Goal: Task Accomplishment & Management: Manage account settings

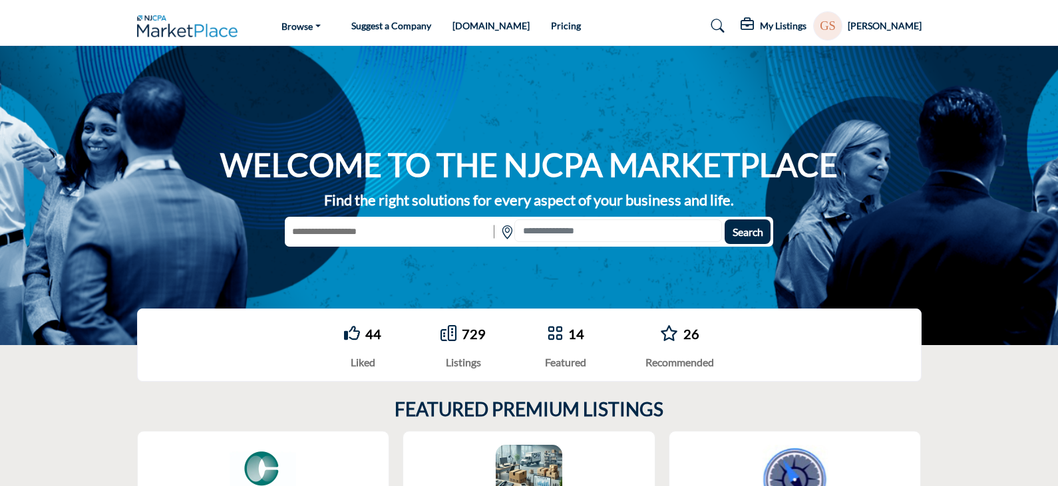
click at [788, 27] on h5 "My Listings" at bounding box center [783, 26] width 47 height 12
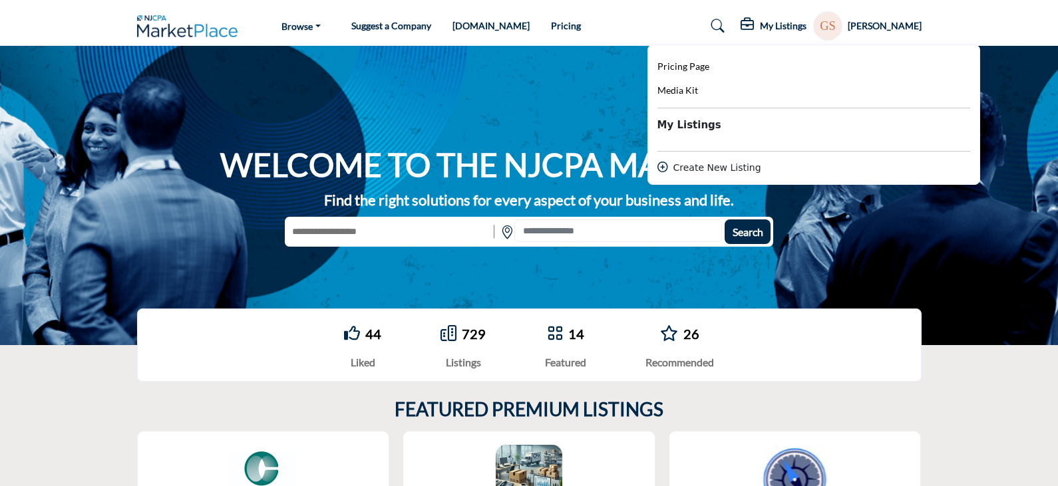
click at [842, 26] on profile-featured-acabb515-2c43-4598-a31b-e73ec9d874f5 "Show hide supplier dropdown" at bounding box center [827, 25] width 29 height 29
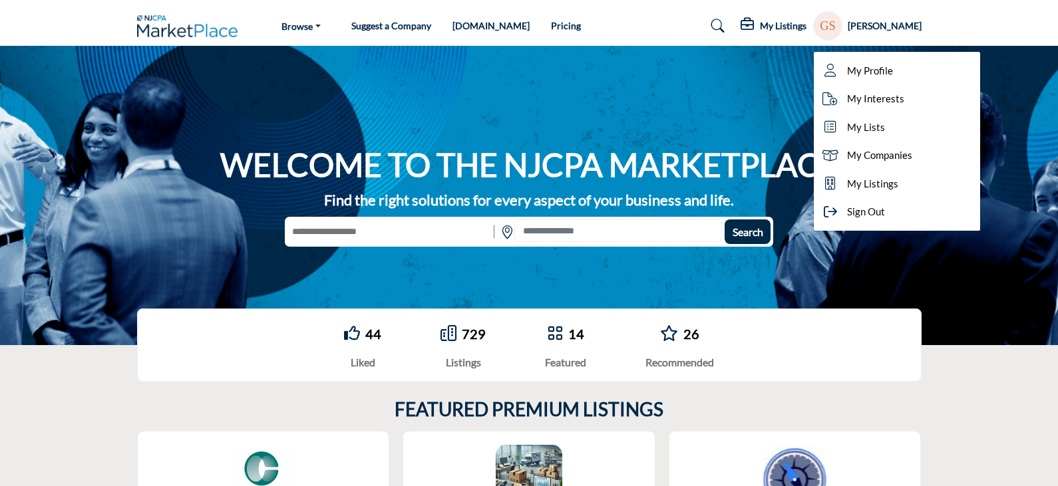
click at [770, 24] on h5 "My Listings" at bounding box center [783, 26] width 47 height 12
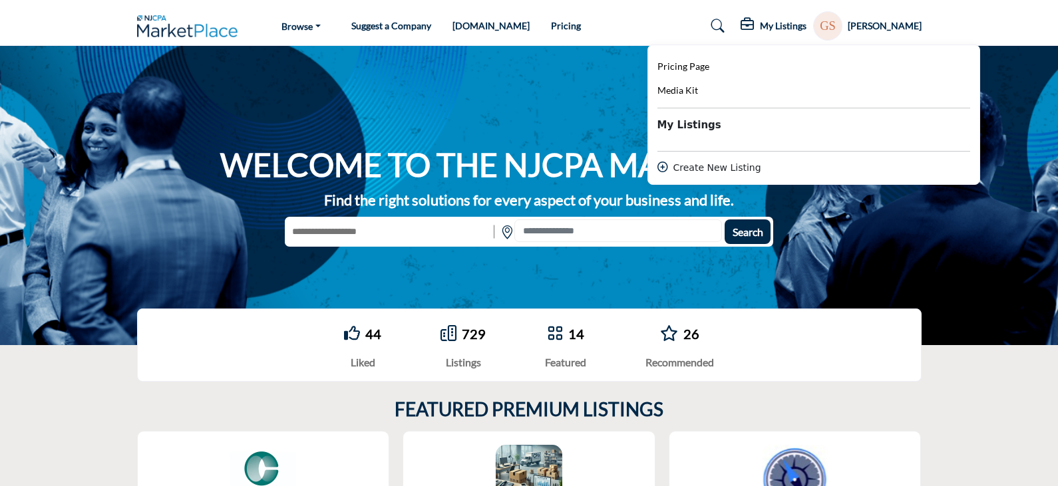
click at [842, 27] on profile-featured-acabb515-2c43-4598-a31b-e73ec9d874f5 "Show hide supplier dropdown" at bounding box center [827, 25] width 29 height 29
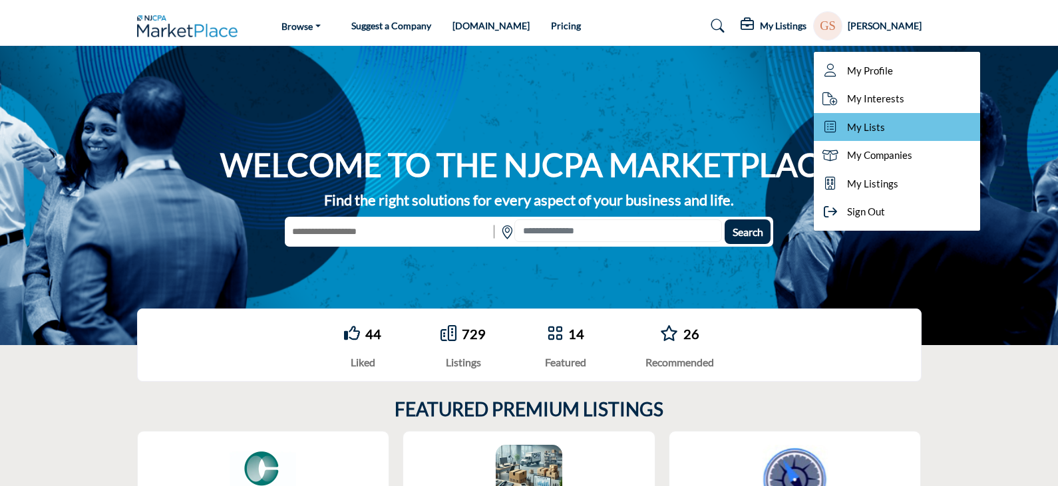
click at [870, 127] on span "My Lists" at bounding box center [866, 127] width 38 height 15
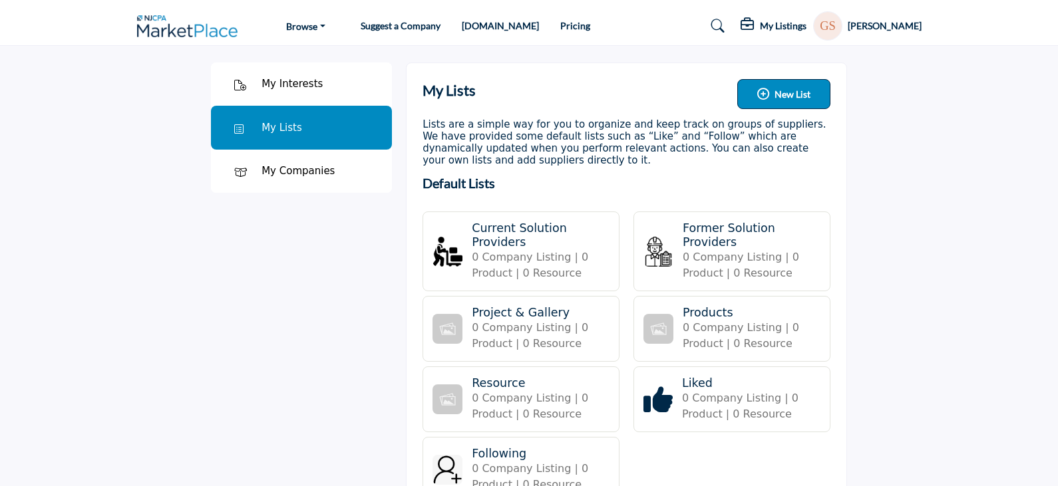
click at [763, 11] on div "My Listings Pricing Page Media Kit" at bounding box center [831, 25] width 181 height 29
click at [757, 27] on icon at bounding box center [749, 24] width 16 height 13
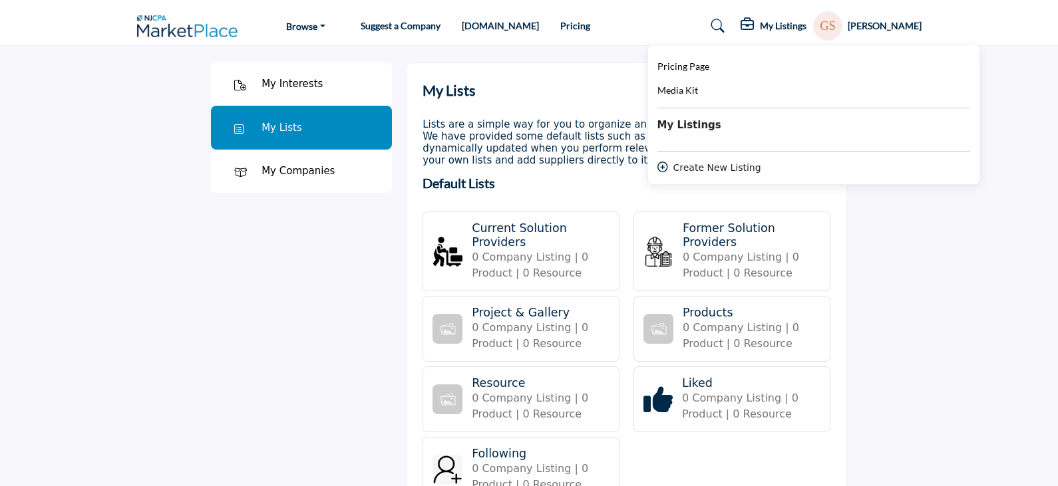
click at [697, 122] on b "My Listings" at bounding box center [689, 125] width 64 height 15
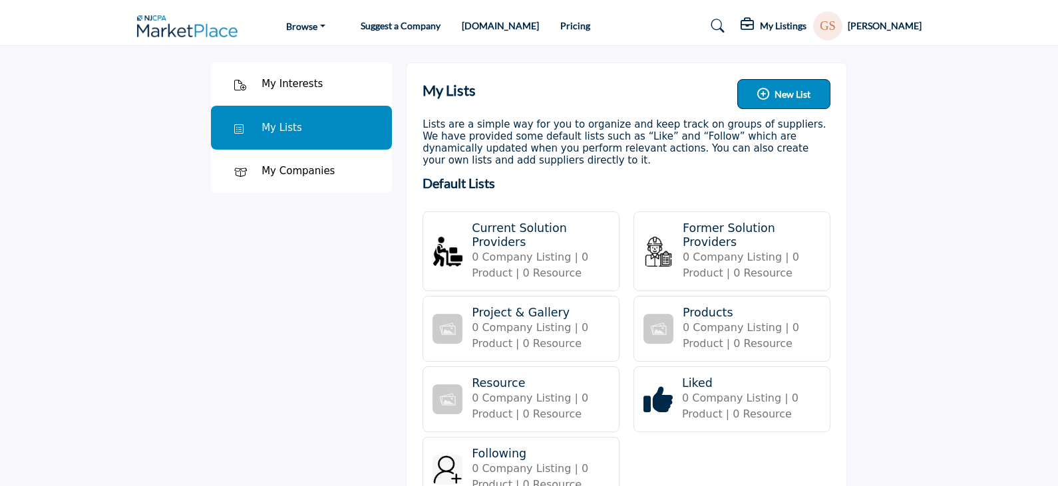
click at [875, 23] on h5 "[PERSON_NAME]" at bounding box center [885, 25] width 74 height 13
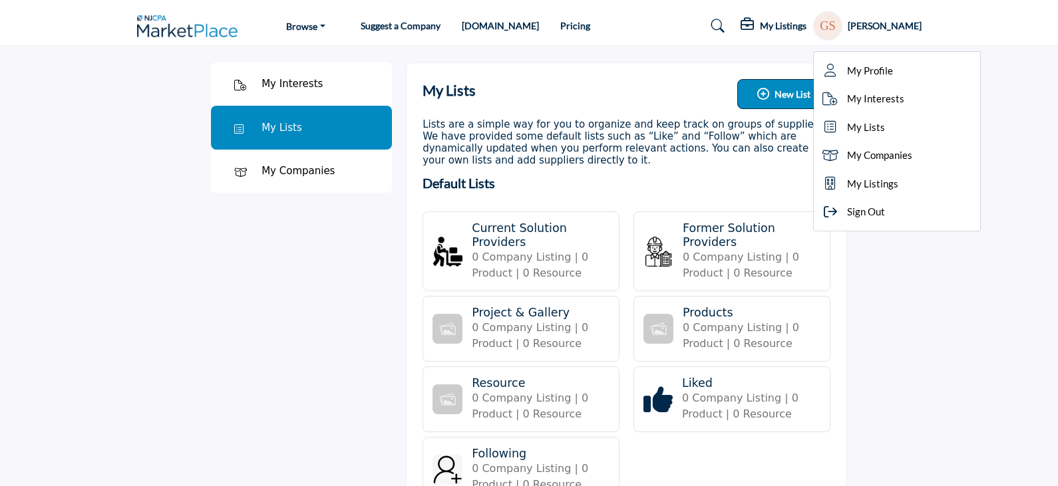
click at [875, 23] on h5 "[PERSON_NAME]" at bounding box center [885, 25] width 74 height 13
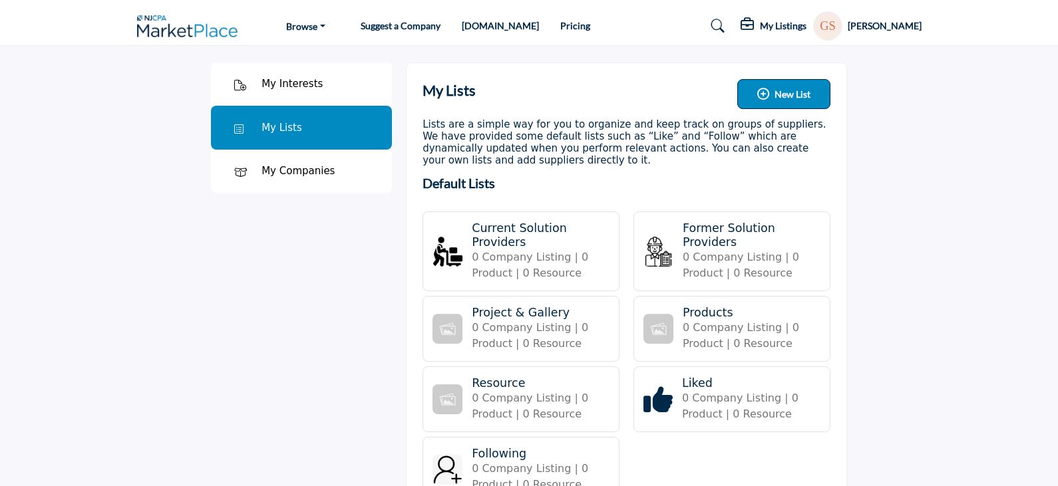
click at [757, 30] on icon at bounding box center [749, 24] width 16 height 13
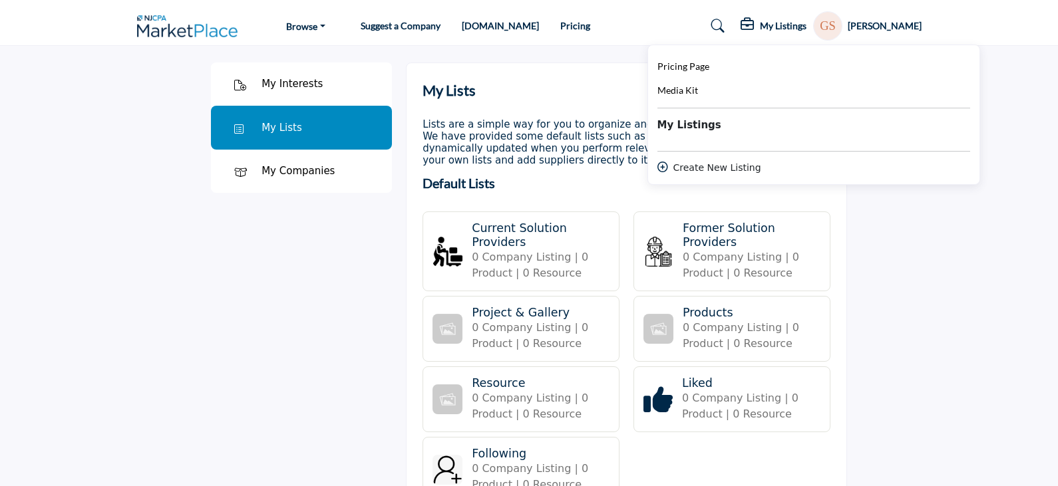
click at [679, 124] on b "My Listings" at bounding box center [689, 125] width 64 height 15
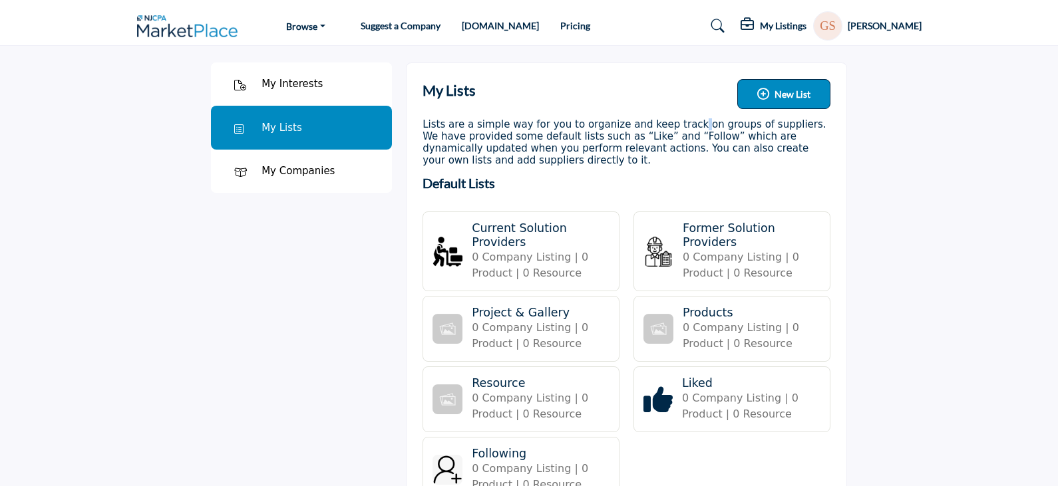
click at [679, 124] on h3 "Lists are a simple way for you to organize and keep track on groups of supplier…" at bounding box center [627, 142] width 408 height 48
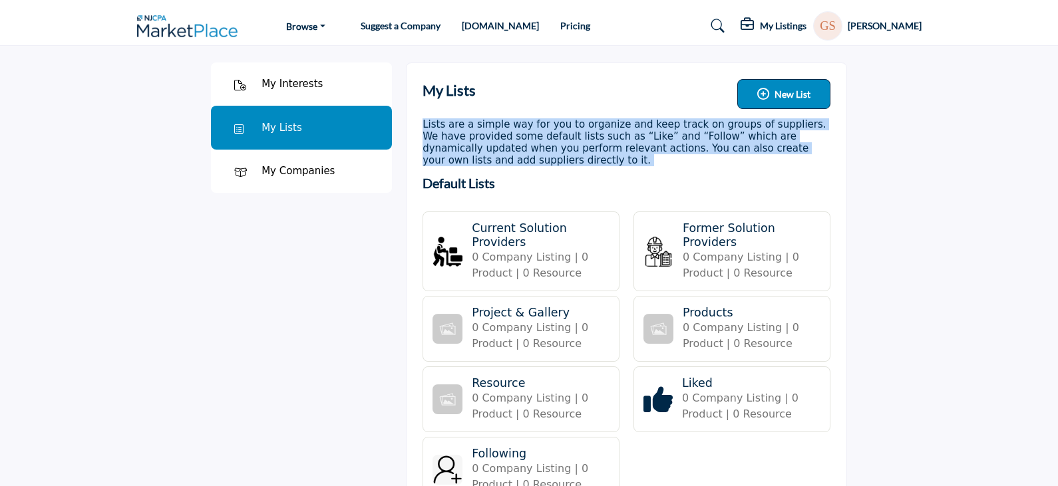
click at [679, 124] on h3 "Lists are a simple way for you to organize and keep track on groups of supplier…" at bounding box center [627, 142] width 408 height 48
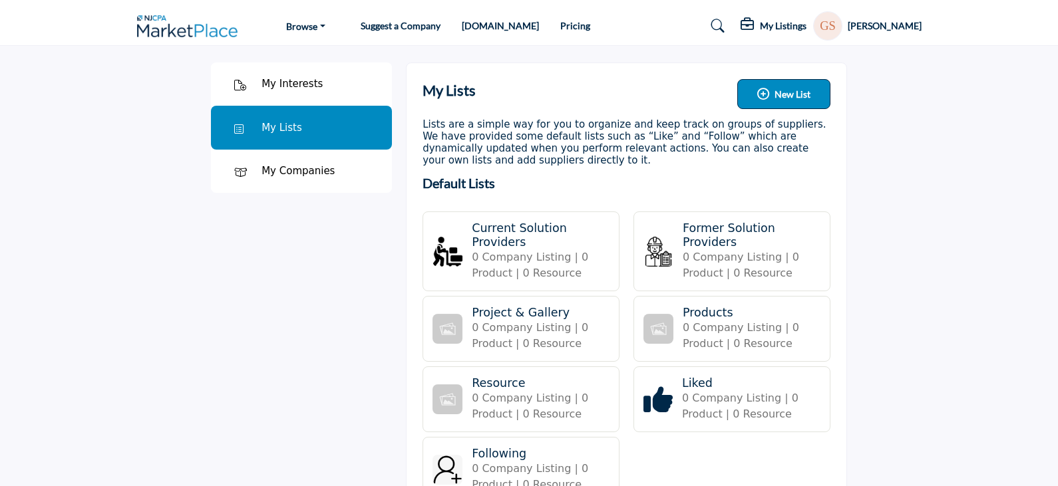
click at [753, 26] on icon at bounding box center [749, 24] width 16 height 13
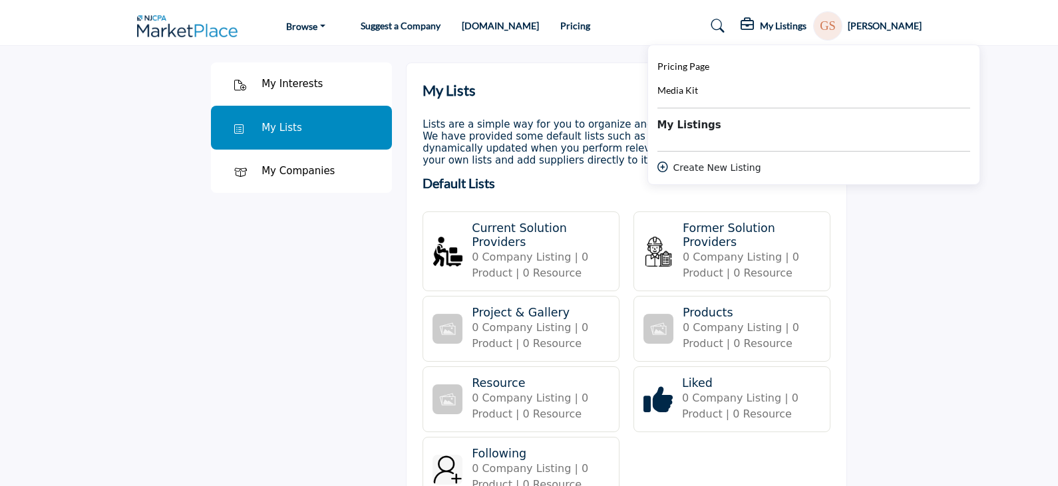
click at [308, 85] on div "My Interests" at bounding box center [292, 84] width 61 height 15
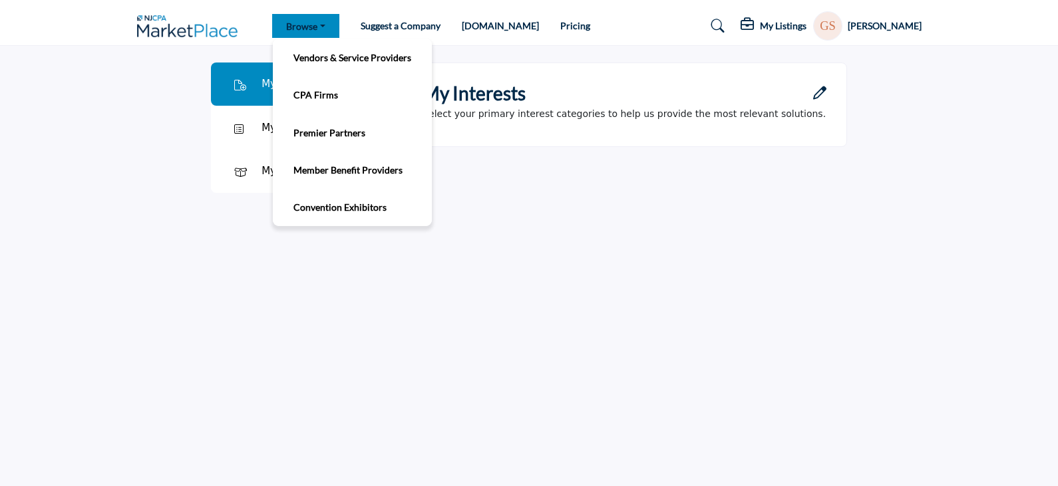
click at [301, 27] on link "Browse" at bounding box center [305, 26] width 67 height 24
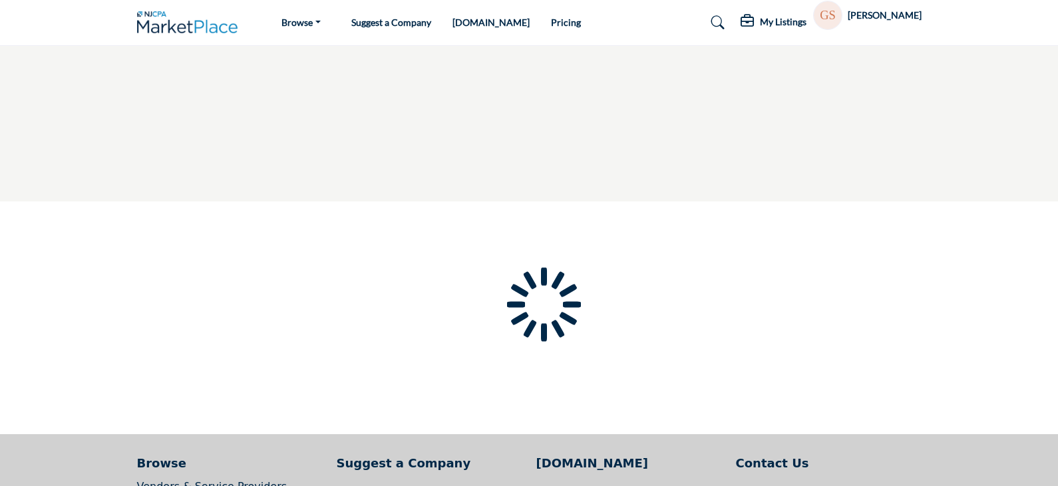
click at [0, 0] on div at bounding box center [0, 0] width 0 height 0
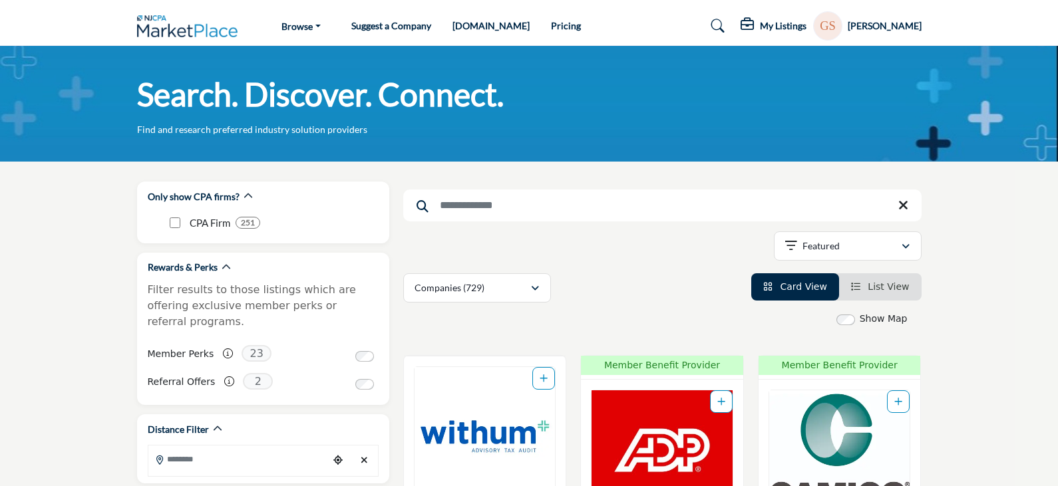
click at [817, 24] on div "My Listings Pricing Page Media Kit" at bounding box center [831, 25] width 181 height 29
click at [793, 25] on h5 "My Listings" at bounding box center [783, 26] width 47 height 12
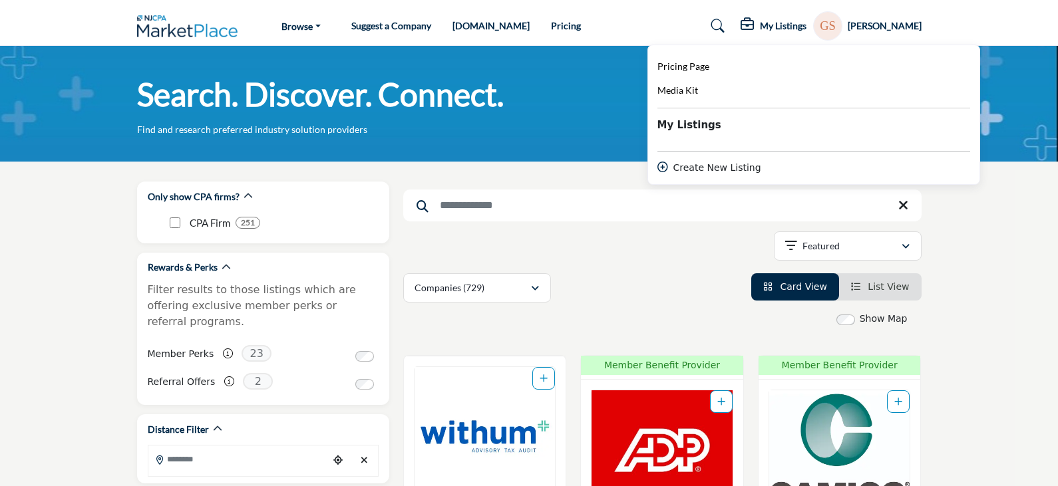
click at [693, 121] on b "My Listings" at bounding box center [689, 125] width 64 height 15
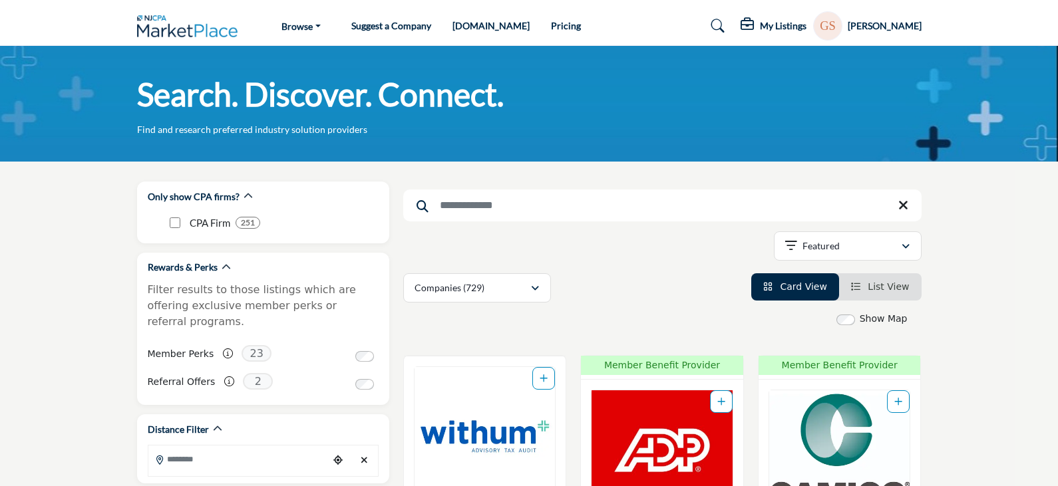
click at [806, 14] on div "My Listings Pricing Page Media Kit" at bounding box center [831, 25] width 181 height 29
click at [789, 28] on h5 "My Listings" at bounding box center [783, 26] width 47 height 12
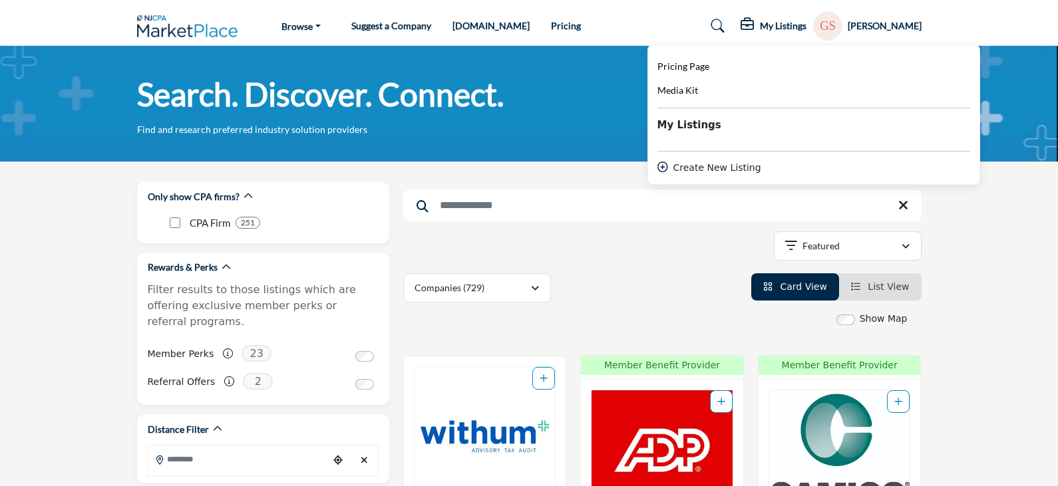
click at [874, 23] on h5 "[PERSON_NAME]" at bounding box center [885, 25] width 74 height 13
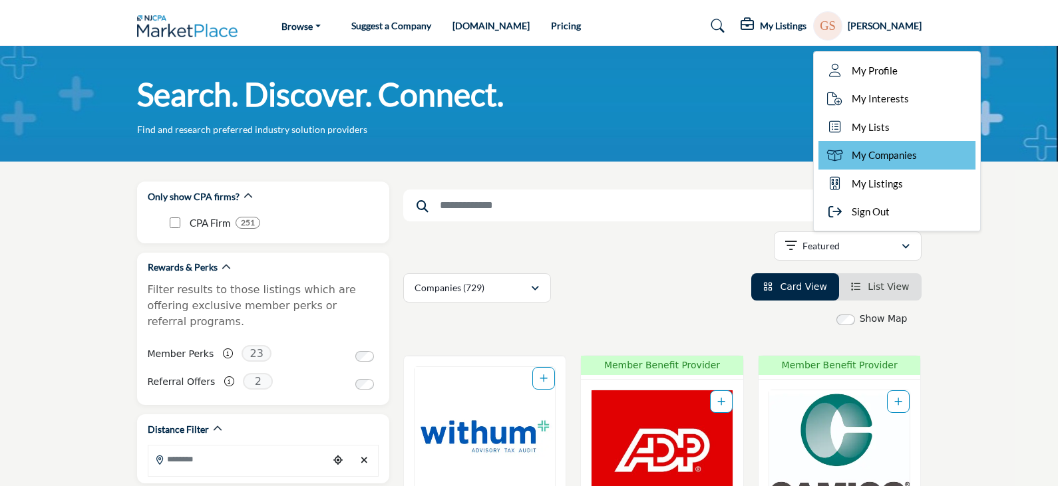
click at [892, 153] on span "My Companies" at bounding box center [884, 155] width 65 height 15
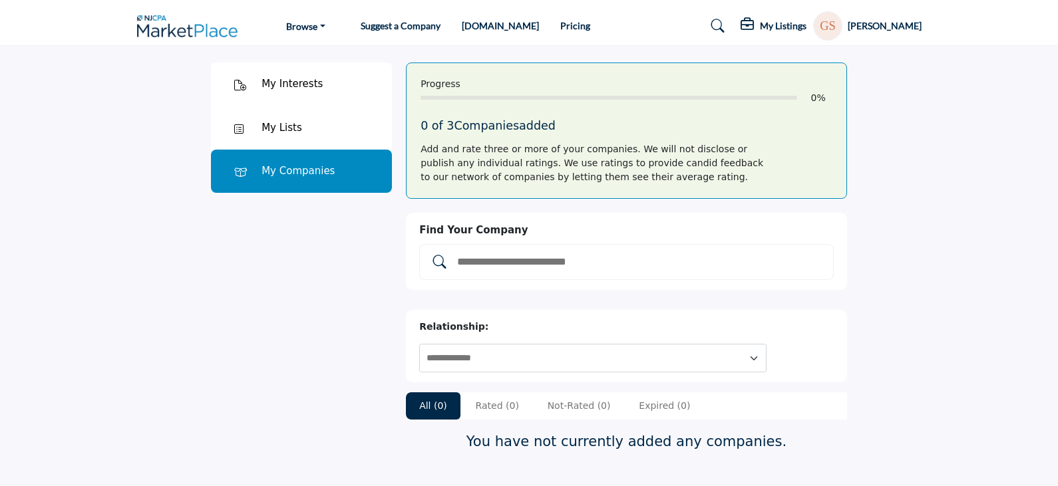
click at [353, 156] on div "My Companies" at bounding box center [301, 172] width 181 height 44
click at [322, 131] on div "My Lists" at bounding box center [301, 128] width 181 height 44
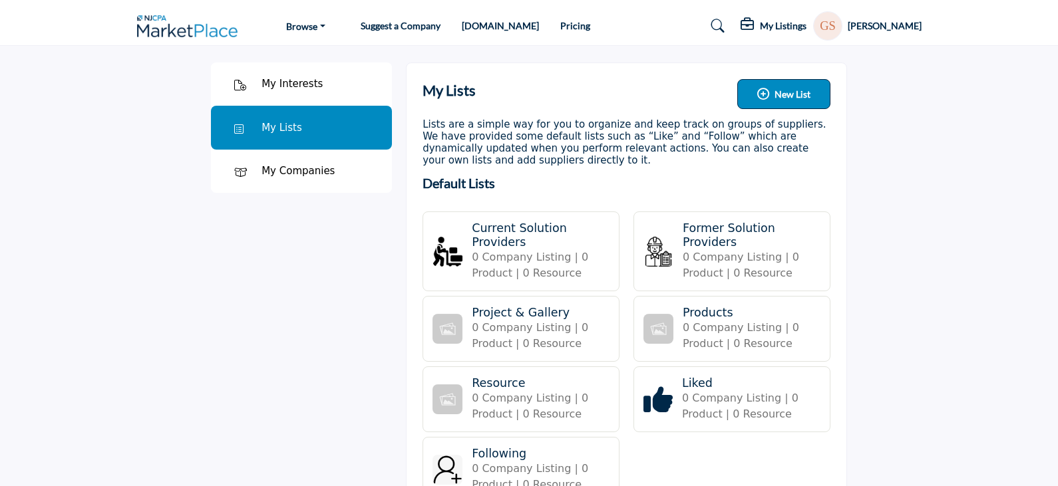
click at [331, 88] on div "My Interests" at bounding box center [301, 85] width 181 height 44
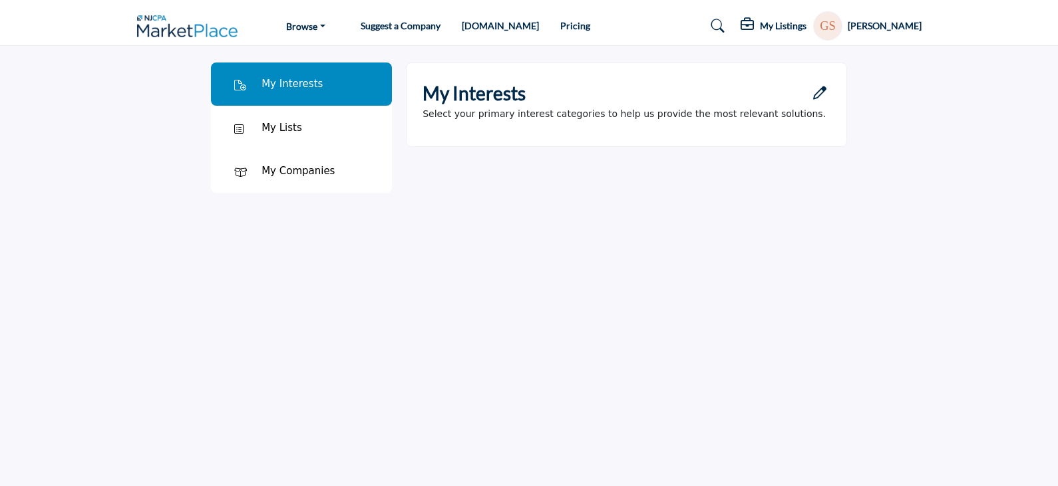
click at [886, 27] on h5 "[PERSON_NAME]" at bounding box center [885, 25] width 74 height 13
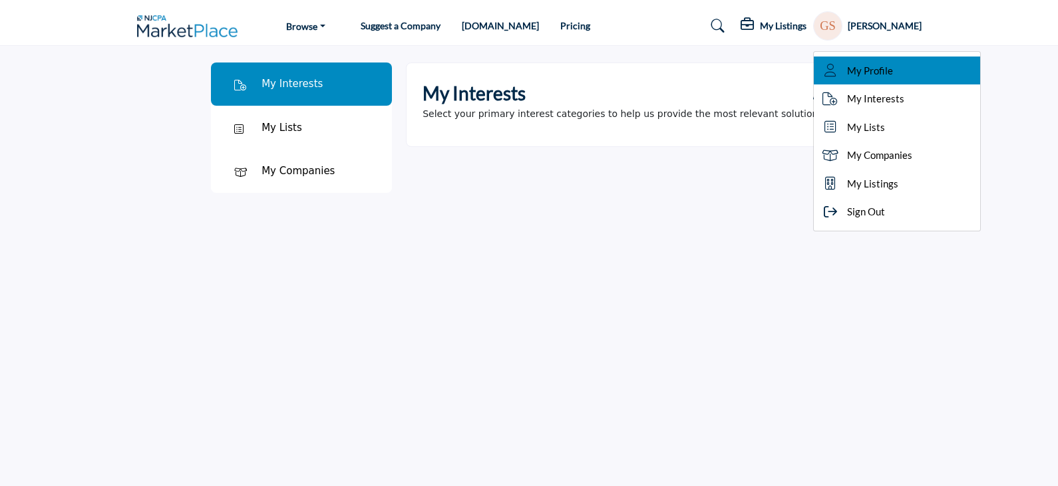
click at [880, 72] on span "My Profile" at bounding box center [870, 70] width 46 height 15
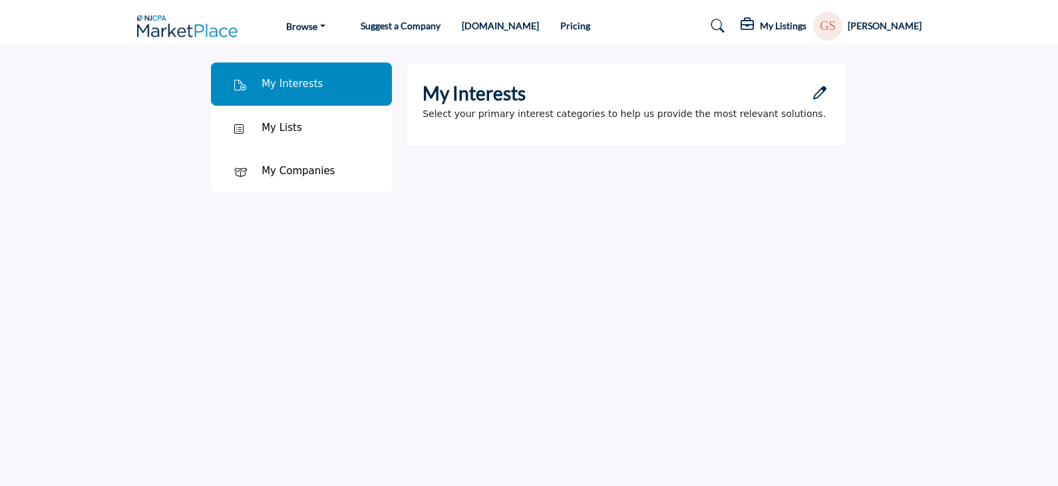
click at [842, 25] on profile-featured-acabb515-2c43-4598-a31b-e73ec9d874f5 "Show hide supplier dropdown" at bounding box center [827, 25] width 29 height 29
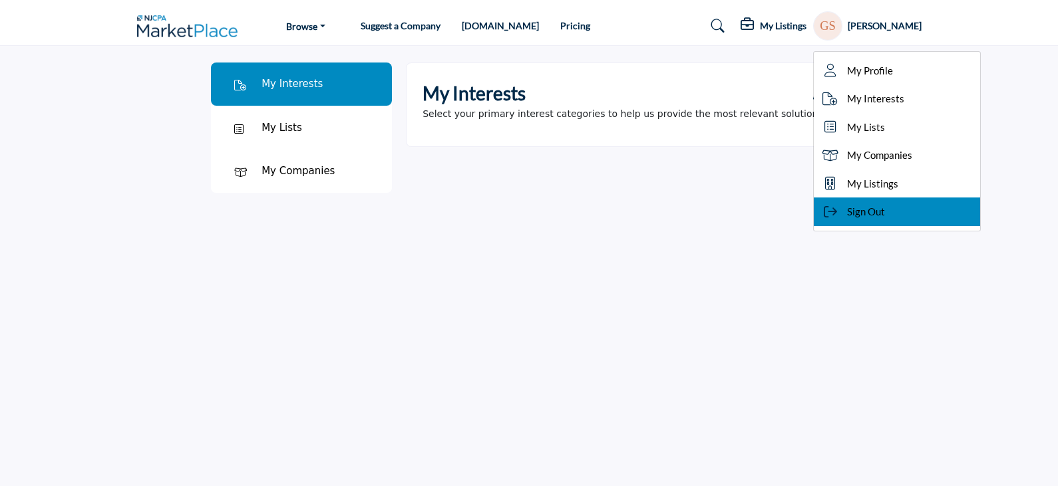
click at [840, 208] on icon at bounding box center [830, 212] width 20 height 13
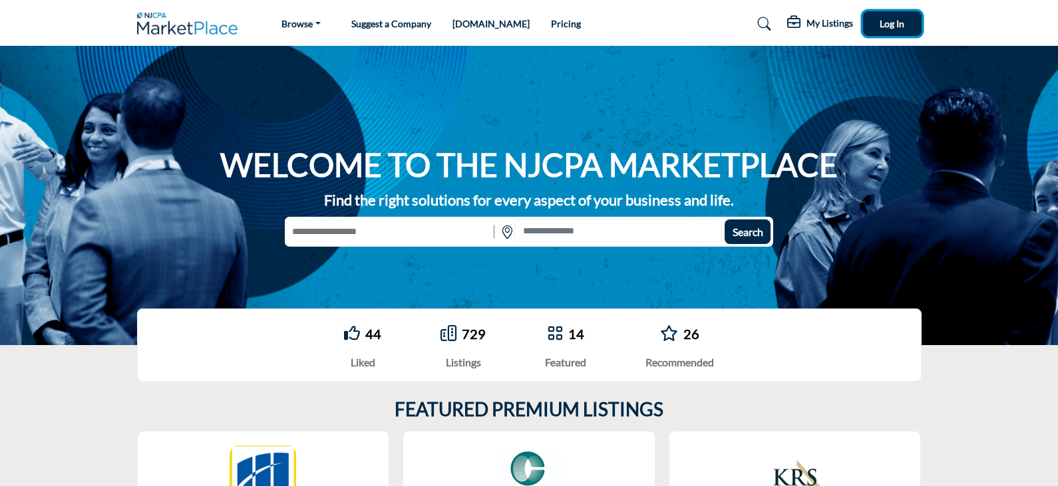
click at [896, 21] on span "Log In" at bounding box center [892, 23] width 25 height 11
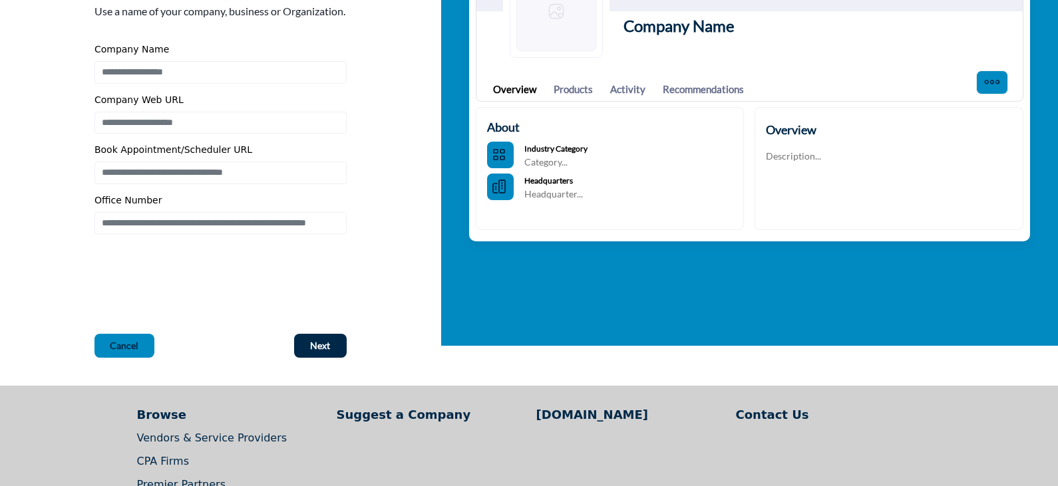
scroll to position [200, 0]
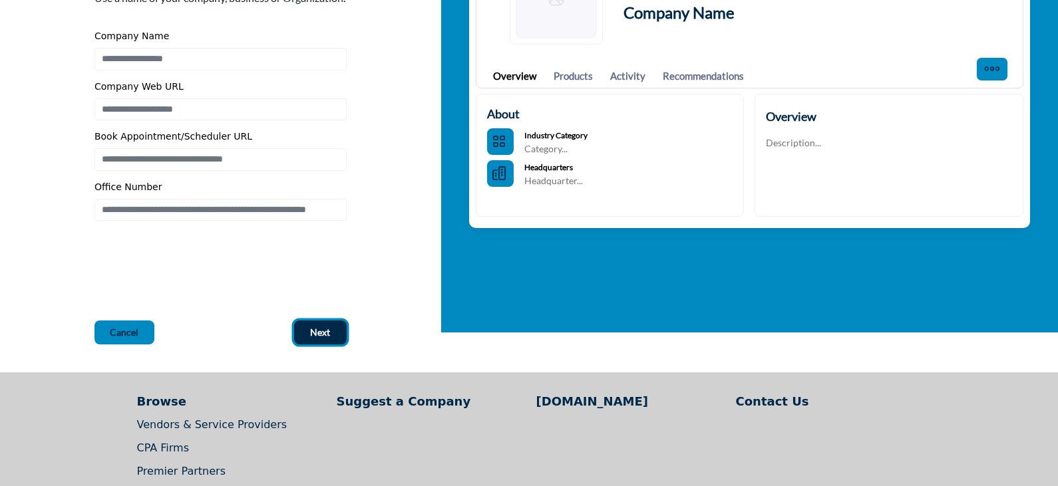
click at [307, 345] on button "Next" at bounding box center [320, 333] width 53 height 24
type input "********"
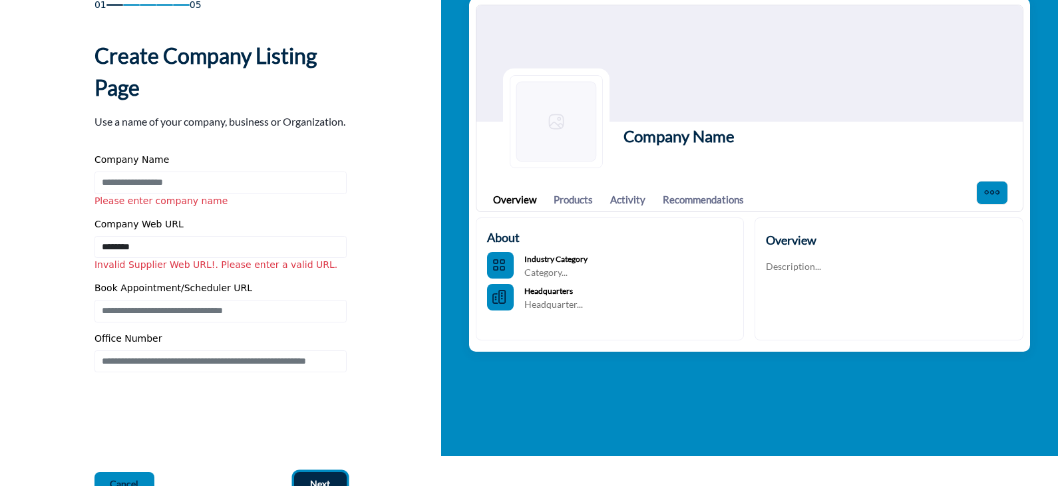
scroll to position [67, 0]
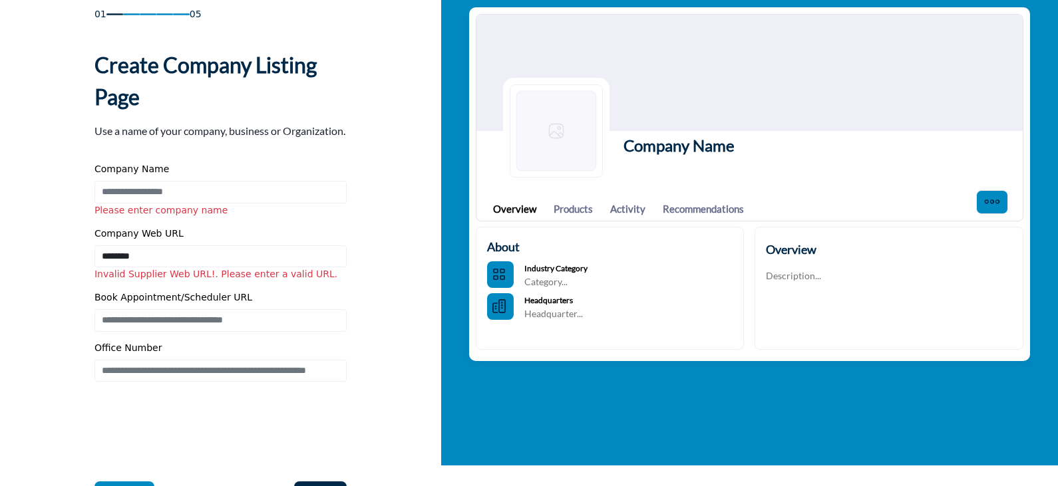
click at [208, 216] on span "Please enter company name" at bounding box center [160, 210] width 133 height 11
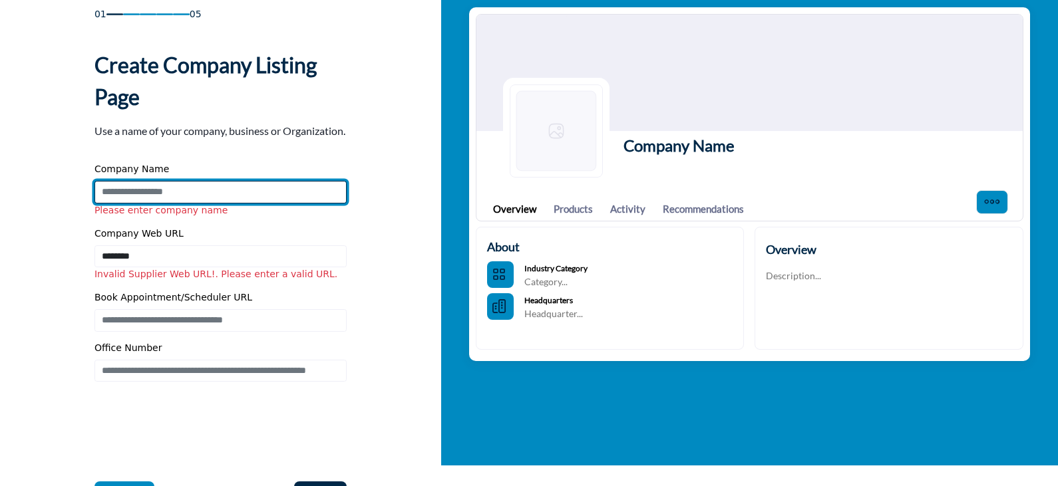
click at [208, 204] on input "Enter Company Name" at bounding box center [220, 192] width 252 height 23
type input "**********"
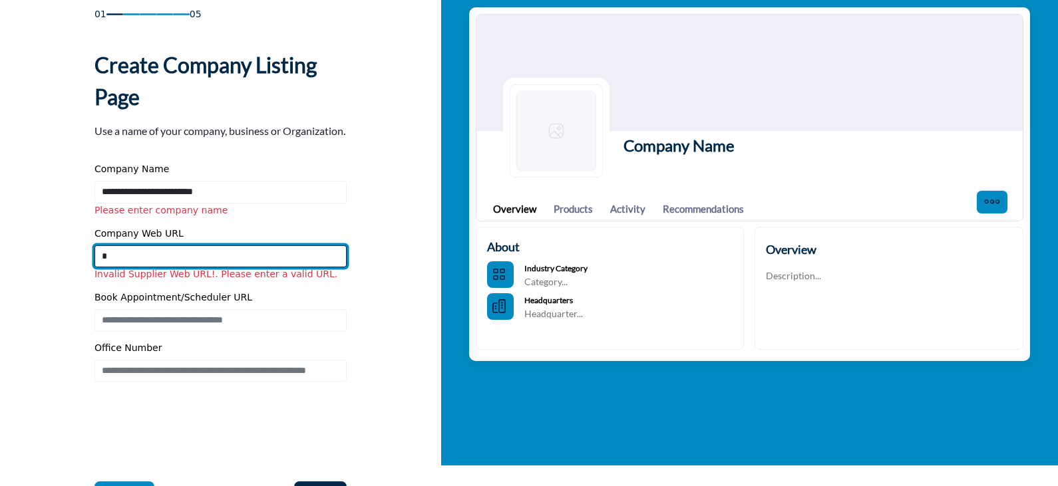
drag, startPoint x: 190, startPoint y: 278, endPoint x: 1, endPoint y: 309, distance: 192.1
click at [0, 317] on div "01 05 Create Company Listing Page *" at bounding box center [220, 256] width 441 height 554
paste input "**********"
type input "**********"
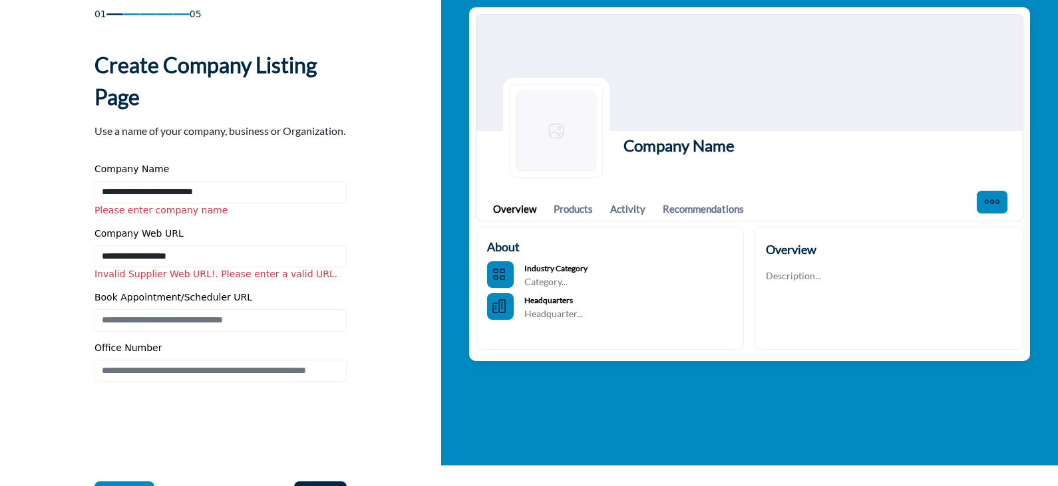
click at [59, 307] on div "01 05 Create Company Listing Page Company Name Cancel" at bounding box center [220, 256] width 399 height 498
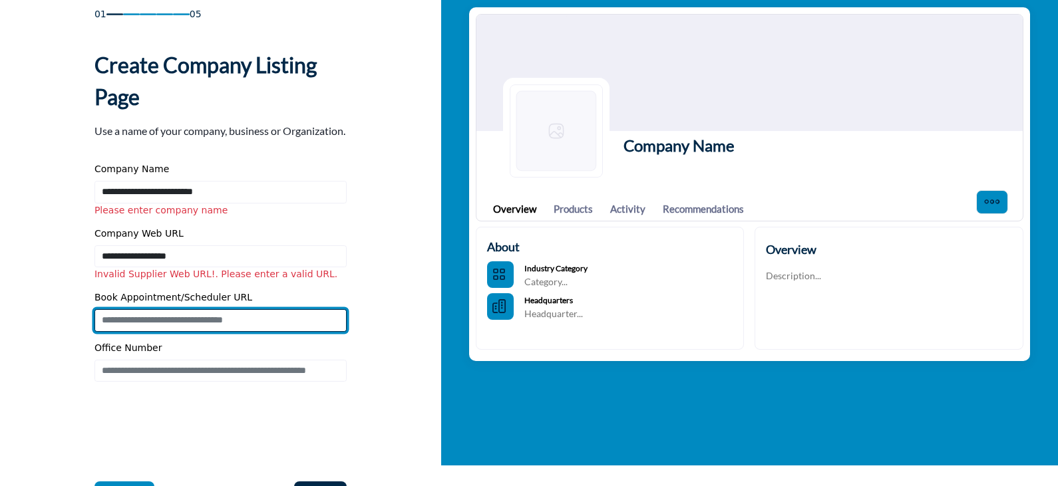
click at [171, 332] on input "Enter Book Appointment/Scheduler URL" at bounding box center [220, 320] width 252 height 23
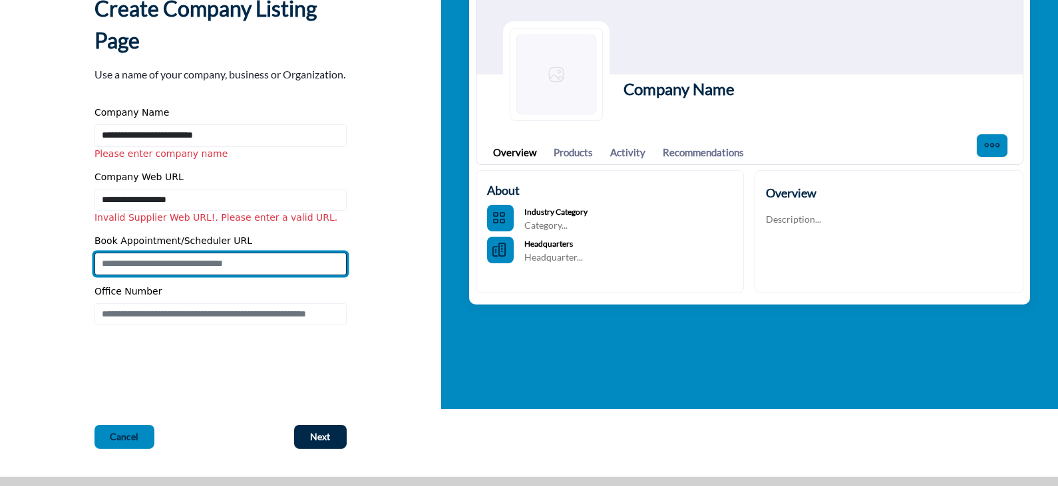
scroll to position [200, 0]
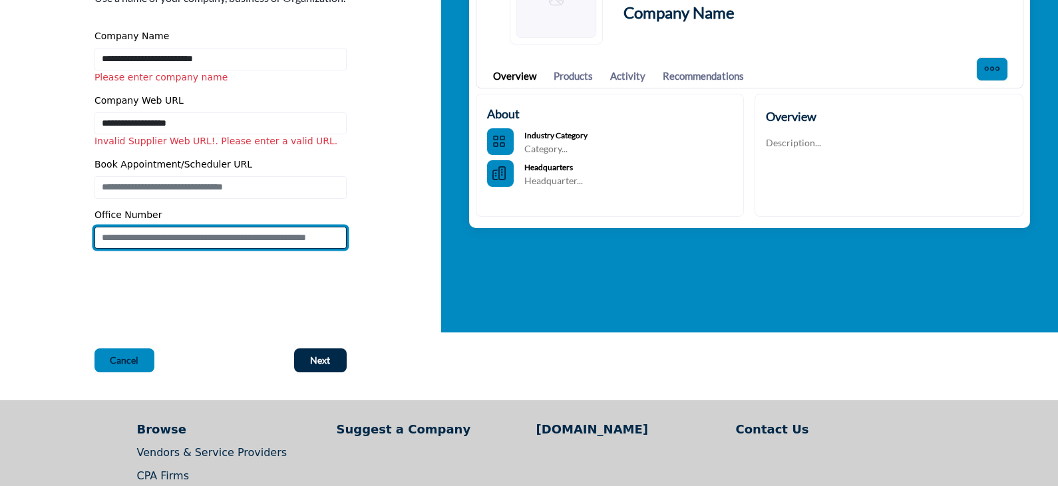
click at [118, 250] on input "Enter Office Number Include country code e.g. +1.987.654.3210" at bounding box center [220, 238] width 252 height 23
type input "**********"
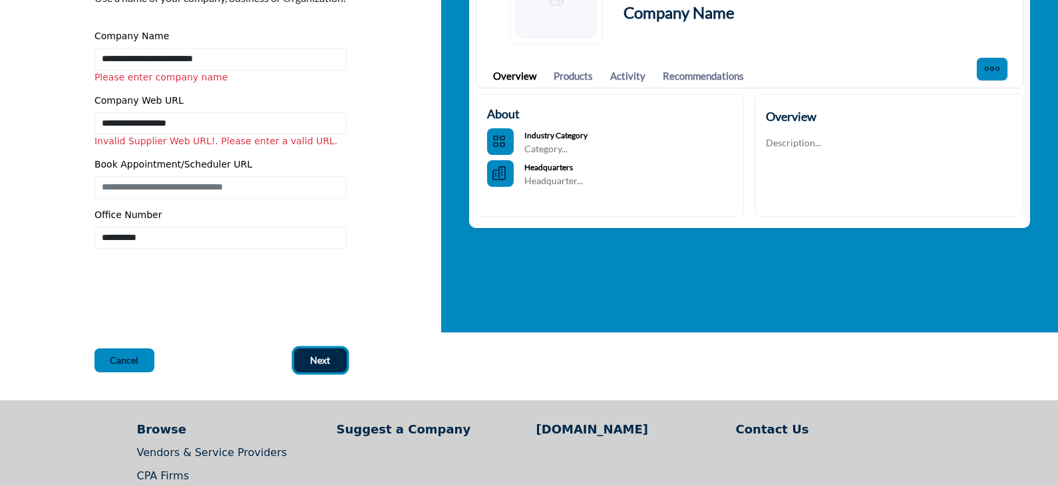
click at [330, 373] on button "Next" at bounding box center [320, 361] width 53 height 24
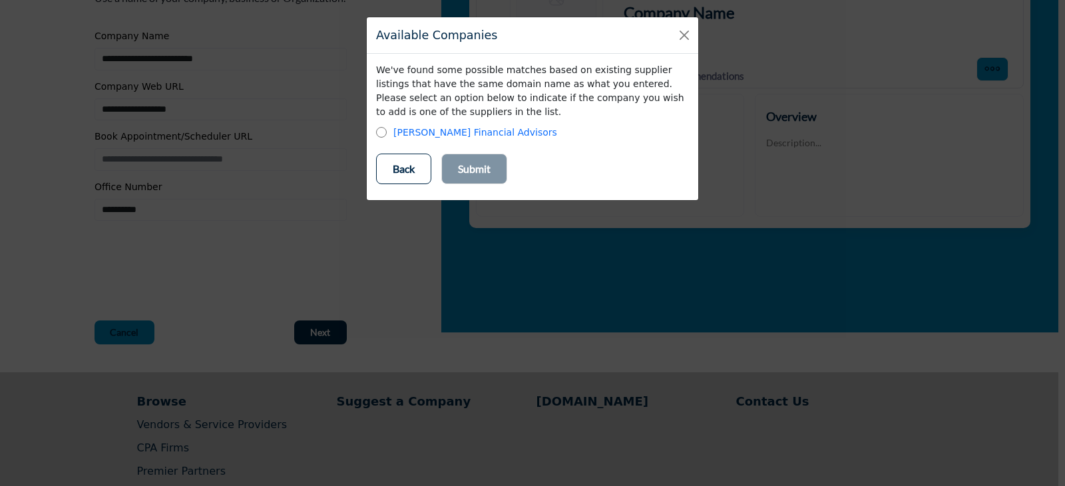
click at [394, 170] on p "Back" at bounding box center [404, 169] width 22 height 16
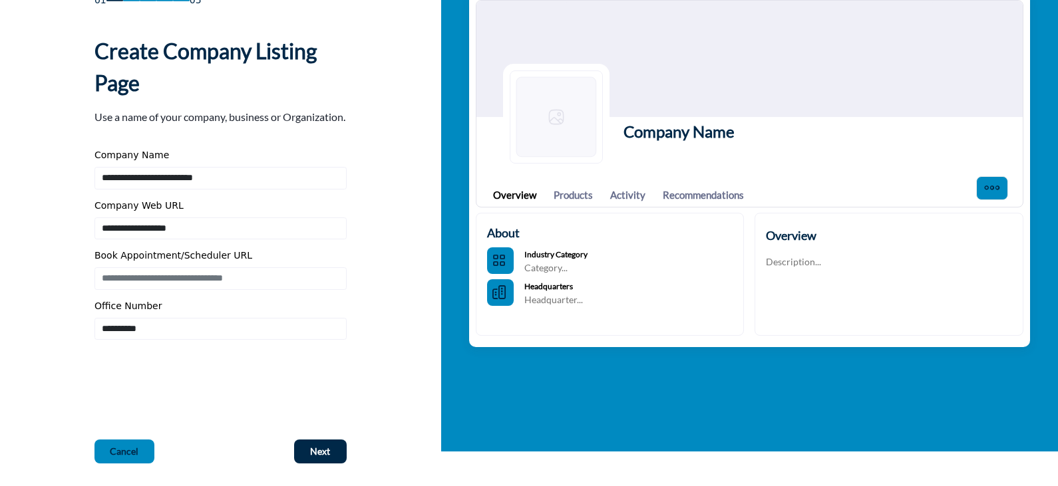
scroll to position [0, 0]
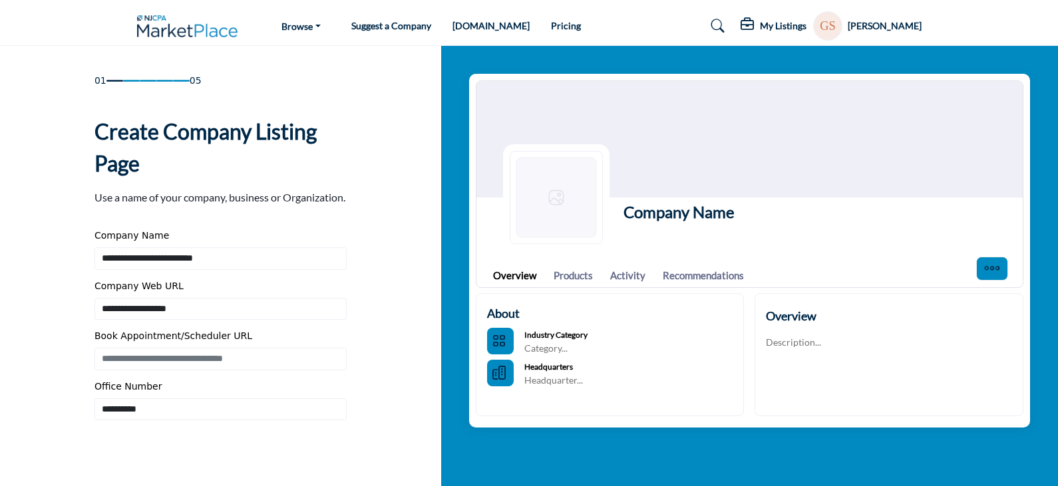
click at [757, 21] on icon at bounding box center [749, 24] width 16 height 13
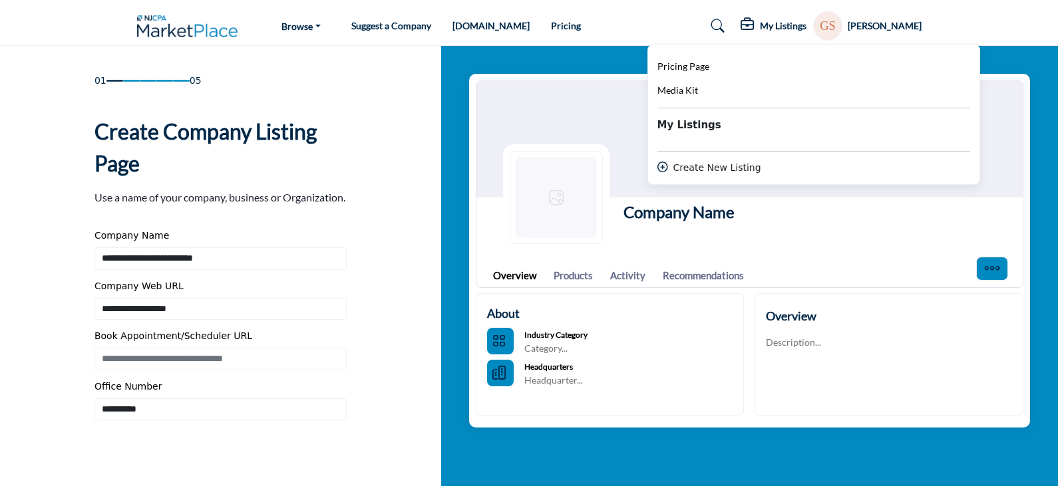
click at [677, 132] on b "My Listings" at bounding box center [689, 125] width 64 height 15
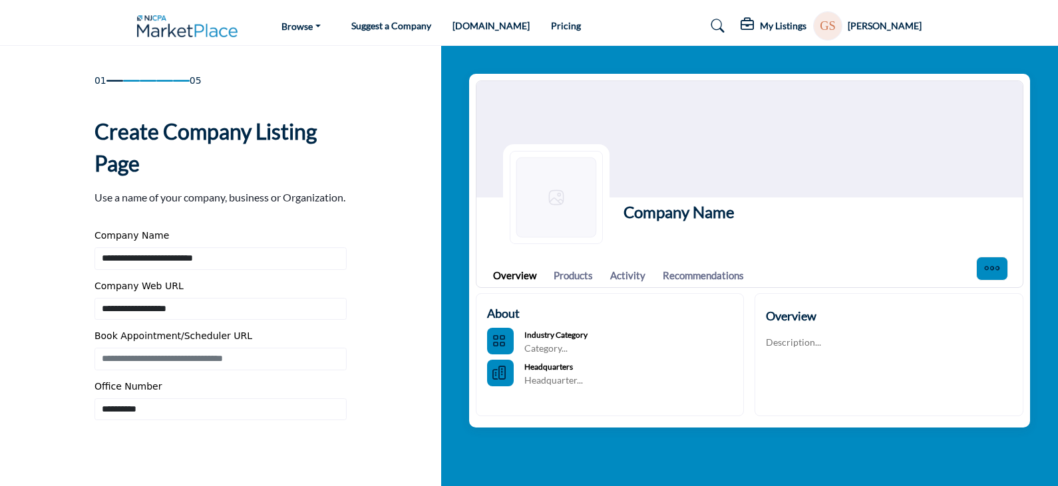
click at [665, 25] on div "My Listings Pricing Page Media Kit" at bounding box center [778, 25] width 285 height 29
click at [724, 30] on icon at bounding box center [717, 25] width 13 height 13
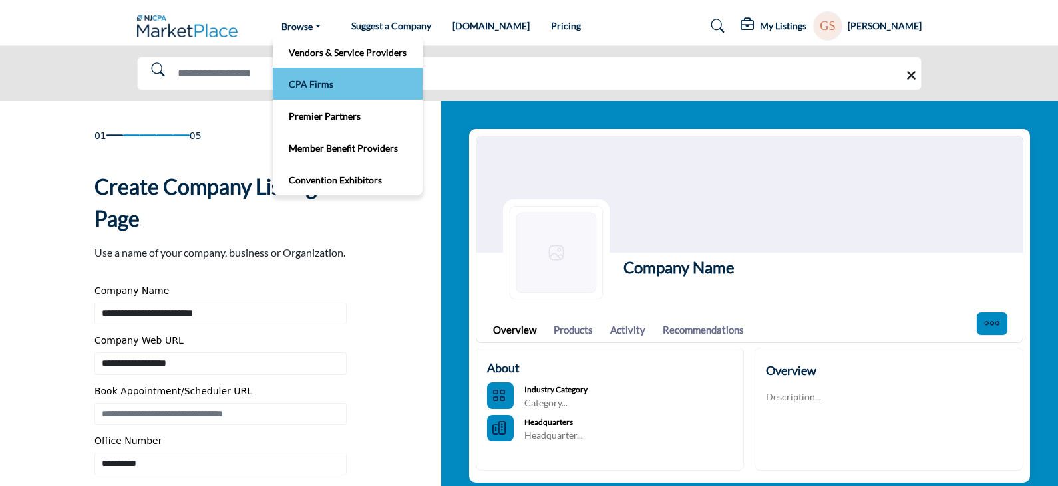
click at [303, 85] on link "CPA Firms" at bounding box center [347, 84] width 136 height 19
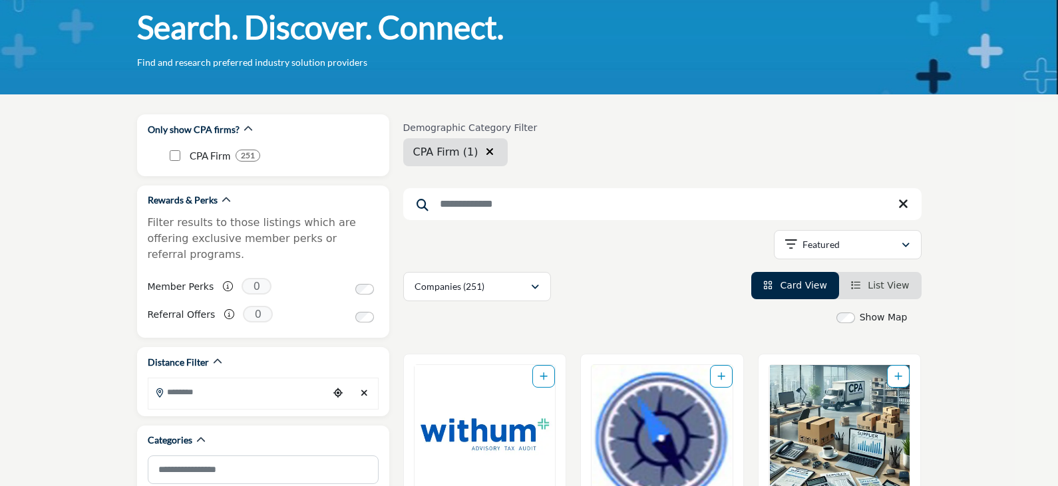
scroll to position [67, 0]
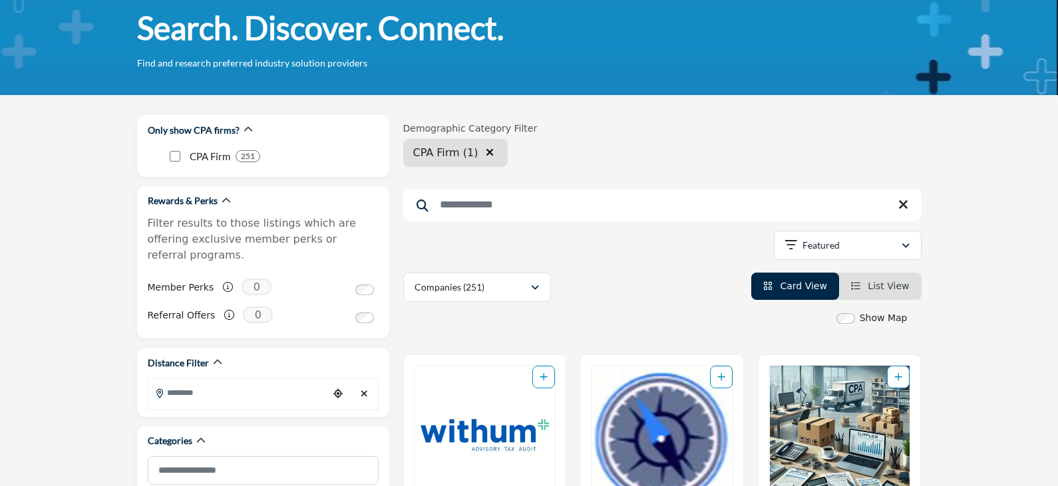
click at [481, 198] on input "Search Keyword" at bounding box center [662, 205] width 518 height 32
type input "********"
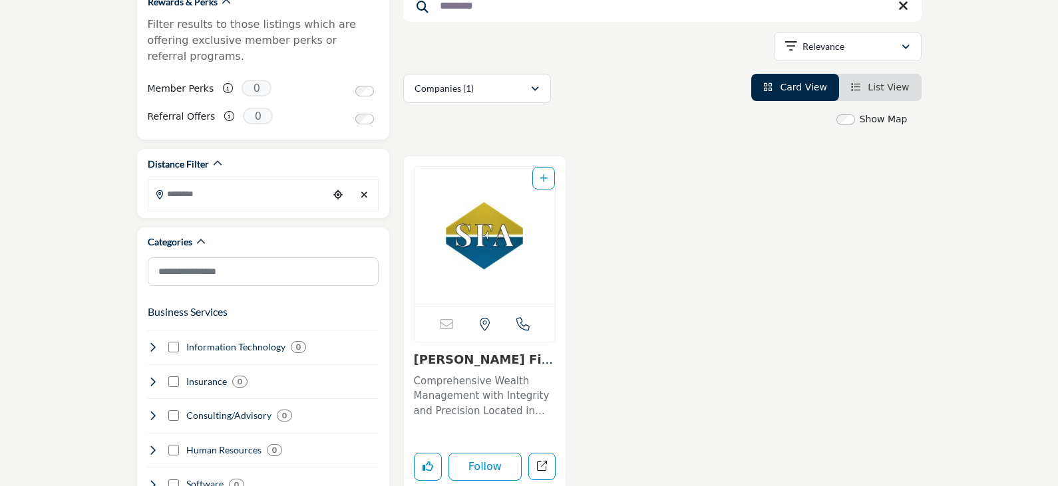
scroll to position [266, 0]
click at [471, 391] on p "Comprehensive Wealth Management with Integrity and Precision Located in Warren …" at bounding box center [485, 395] width 142 height 45
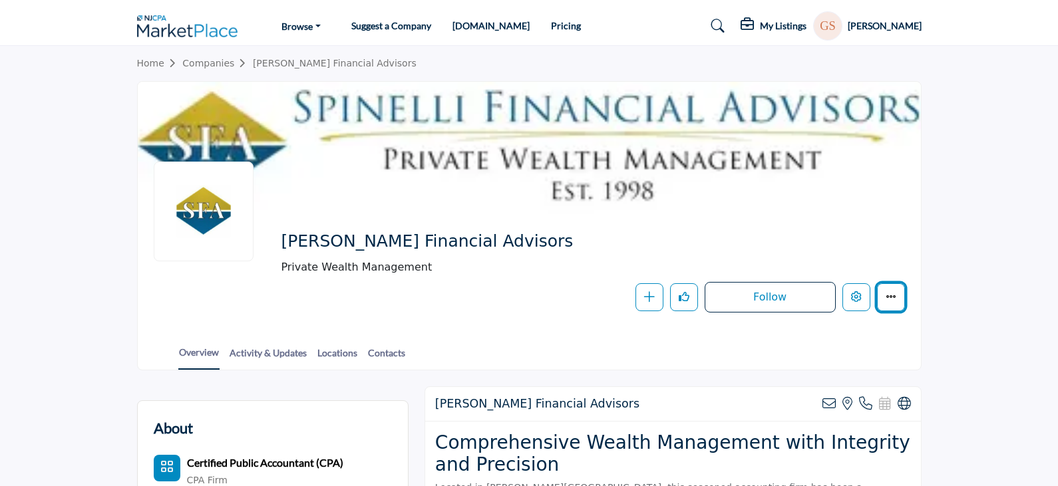
click at [886, 297] on icon "More details" at bounding box center [891, 296] width 11 height 11
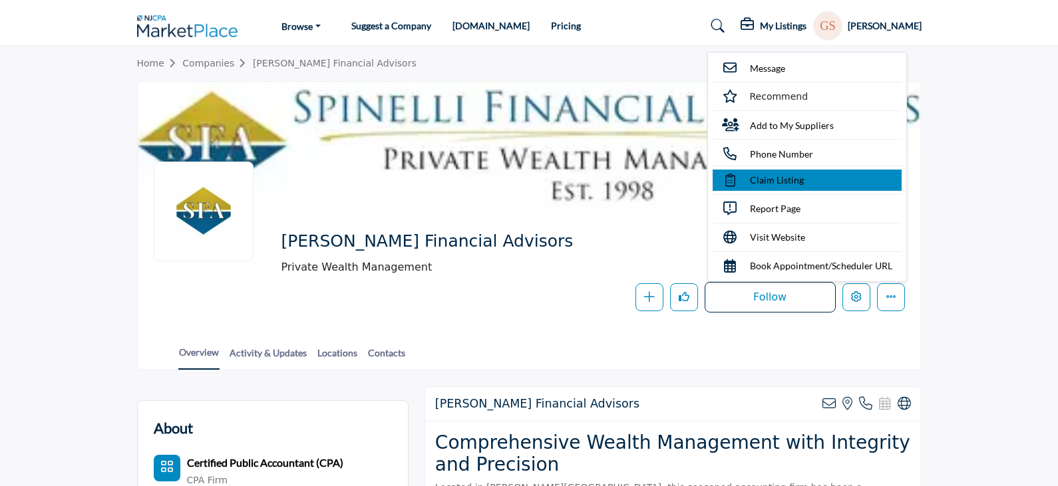
click at [757, 183] on span "Claim Listing" at bounding box center [777, 180] width 54 height 14
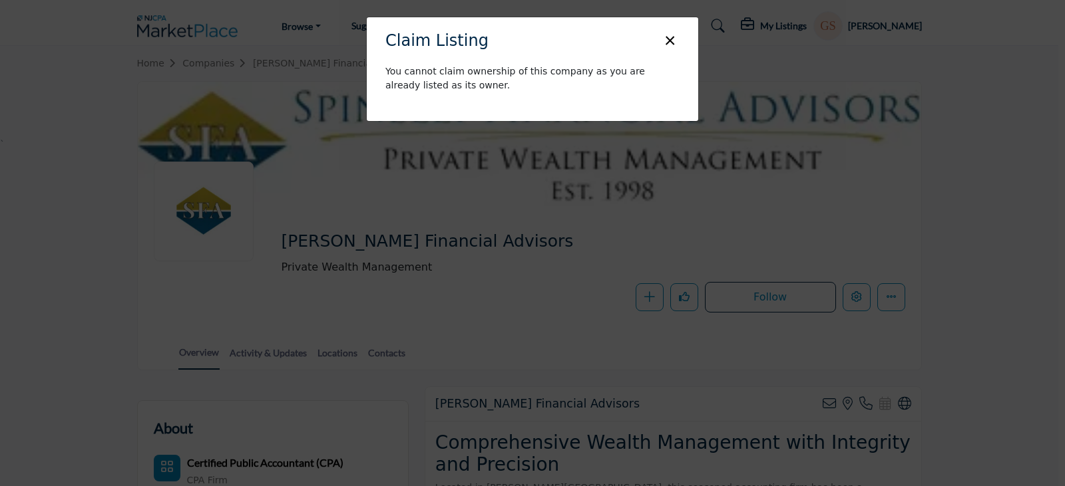
click at [677, 40] on button "×" at bounding box center [669, 39] width 19 height 25
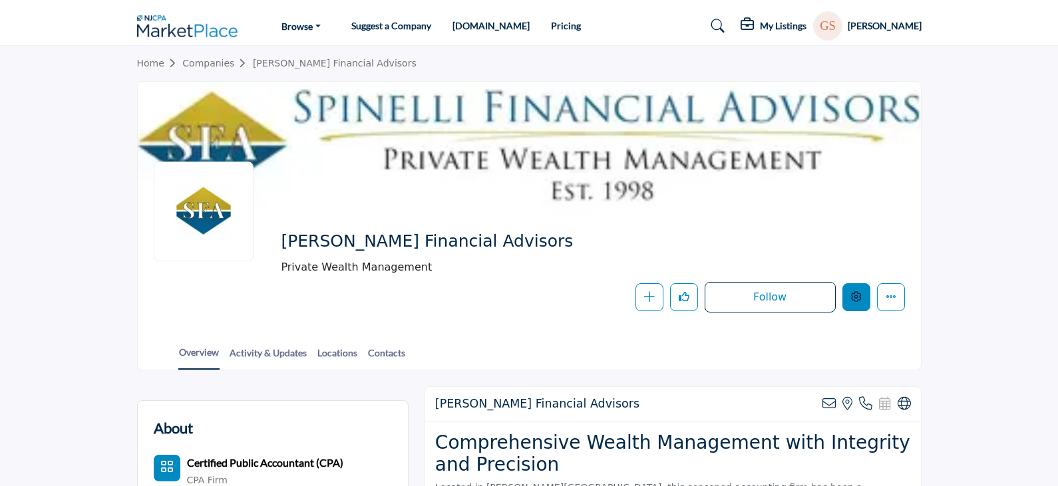
click at [851, 297] on icon "Edit company" at bounding box center [856, 296] width 11 height 11
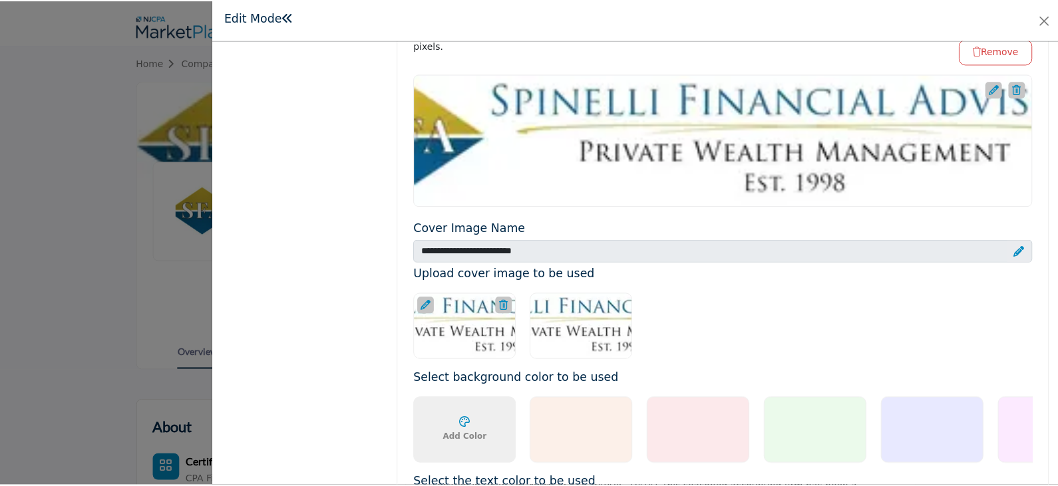
scroll to position [665, 0]
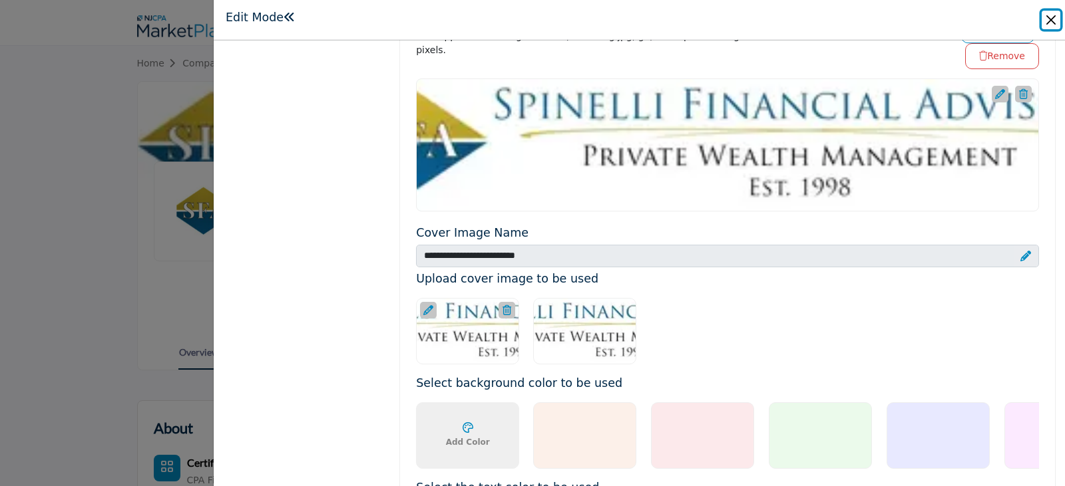
click at [1043, 21] on button "Close" at bounding box center [1050, 20] width 19 height 19
